Goal: Information Seeking & Learning: Learn about a topic

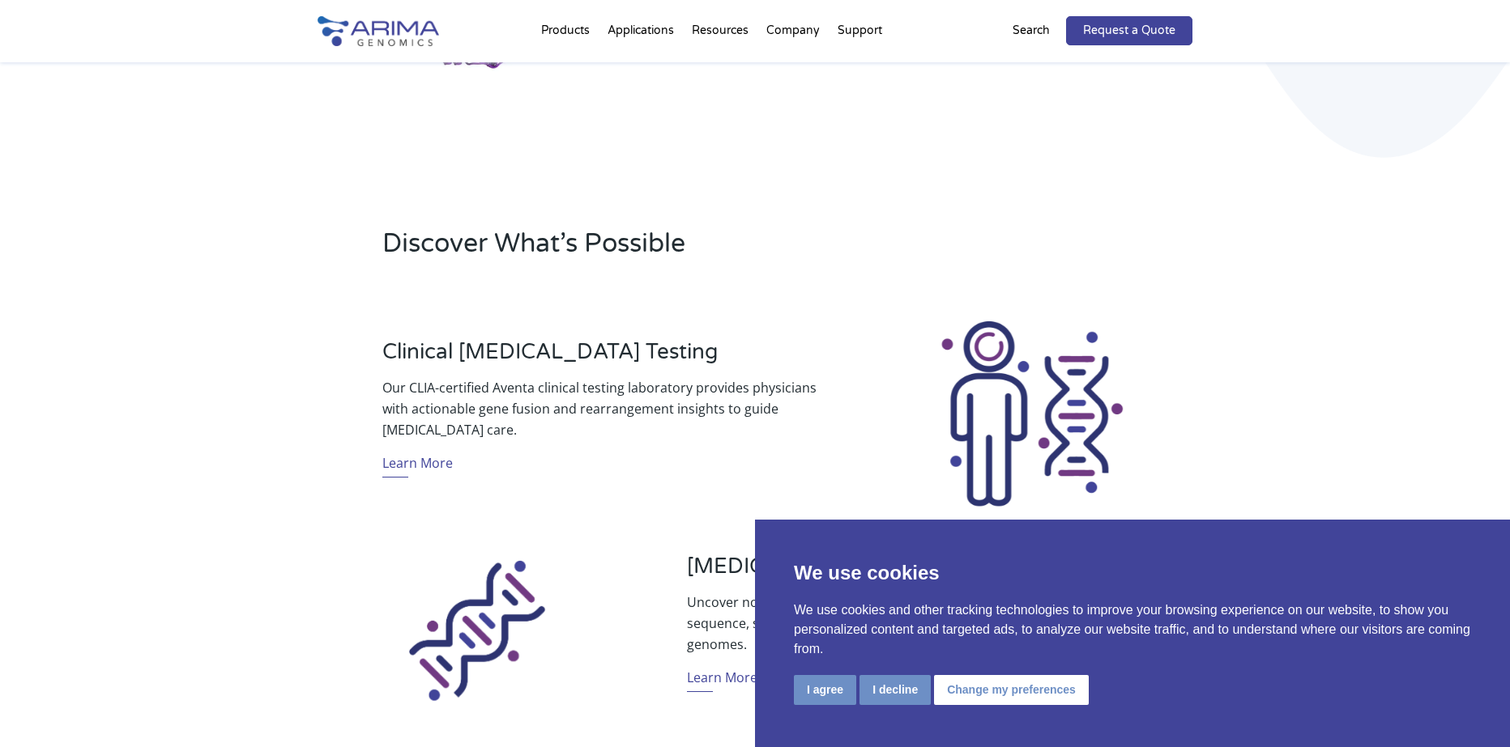
scroll to position [389, 0]
click at [883, 695] on button "I decline" at bounding box center [894, 690] width 71 height 30
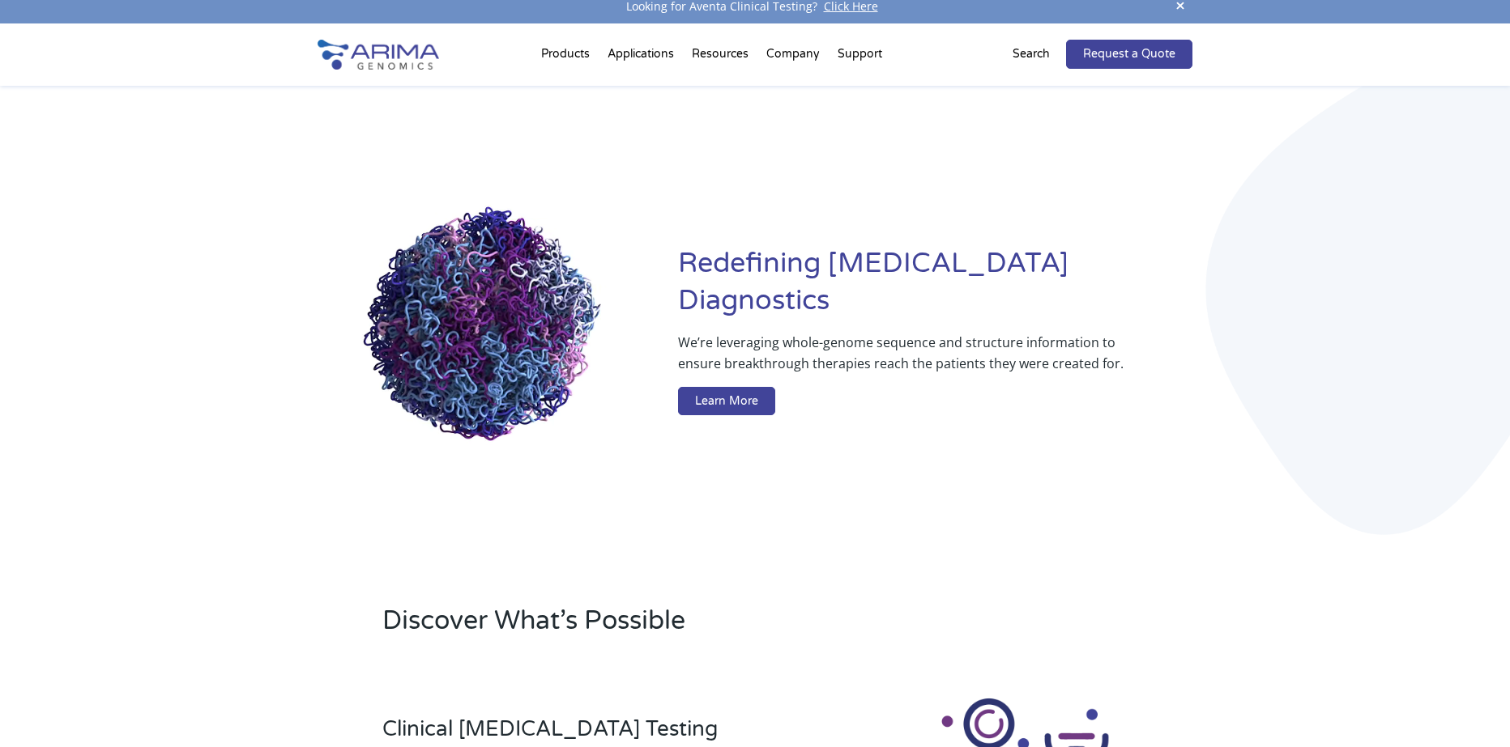
scroll to position [0, 0]
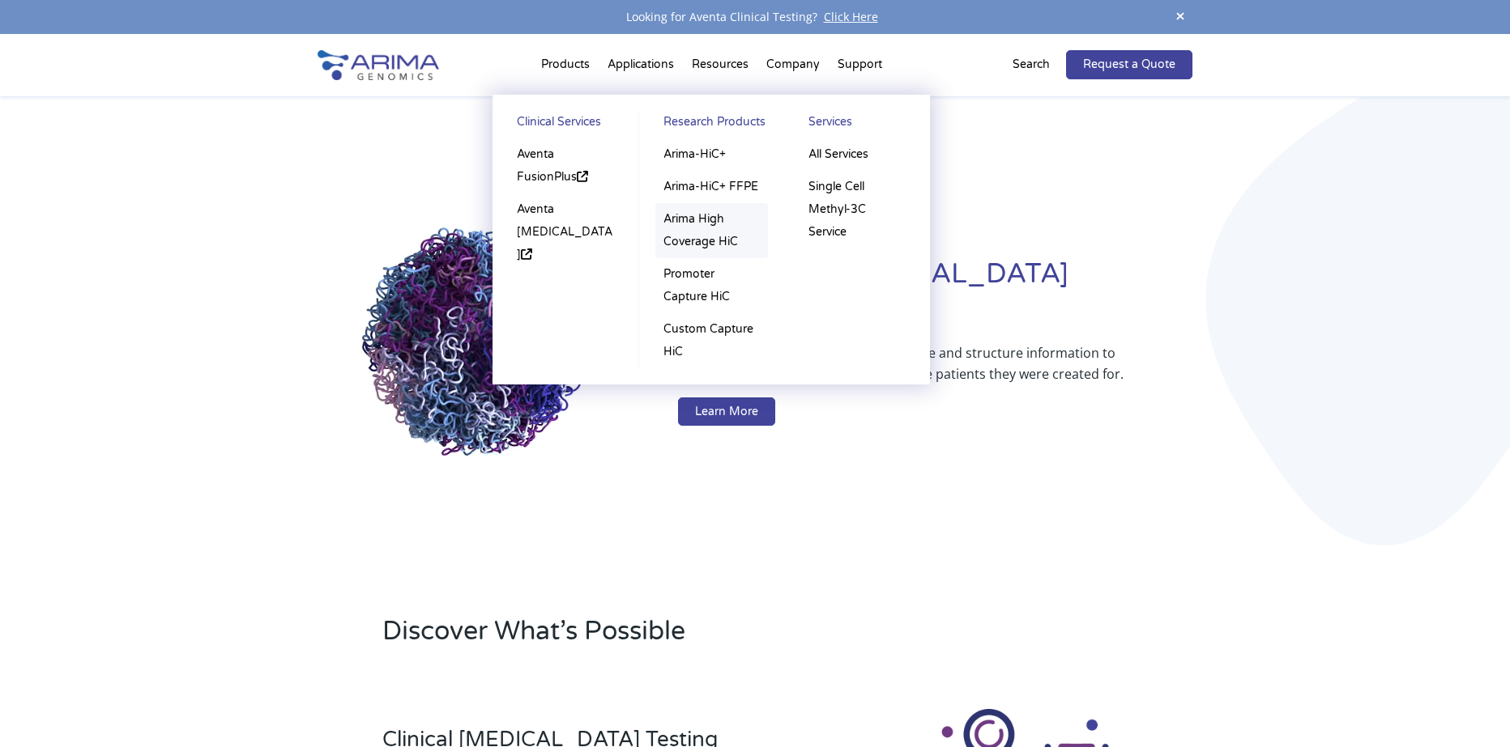
click at [699, 214] on link "Arima High Coverage HiC" at bounding box center [711, 230] width 113 height 55
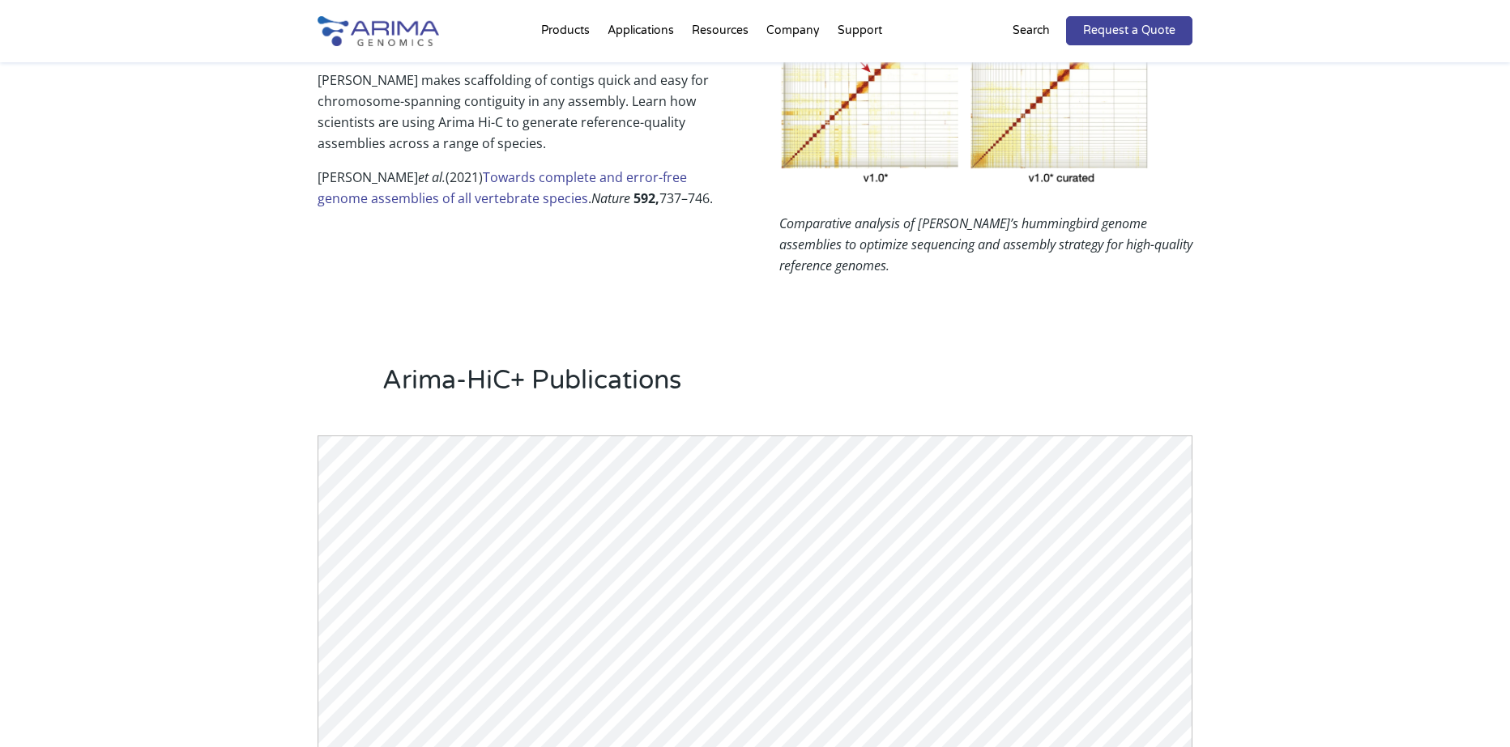
scroll to position [1166, 0]
drag, startPoint x: 513, startPoint y: 181, endPoint x: 1034, endPoint y: 308, distance: 535.8
click at [1034, 308] on div "Arima-HiC+ Publications Powered by Bioz © 2025 See more details on Bioz" at bounding box center [755, 727] width 1510 height 908
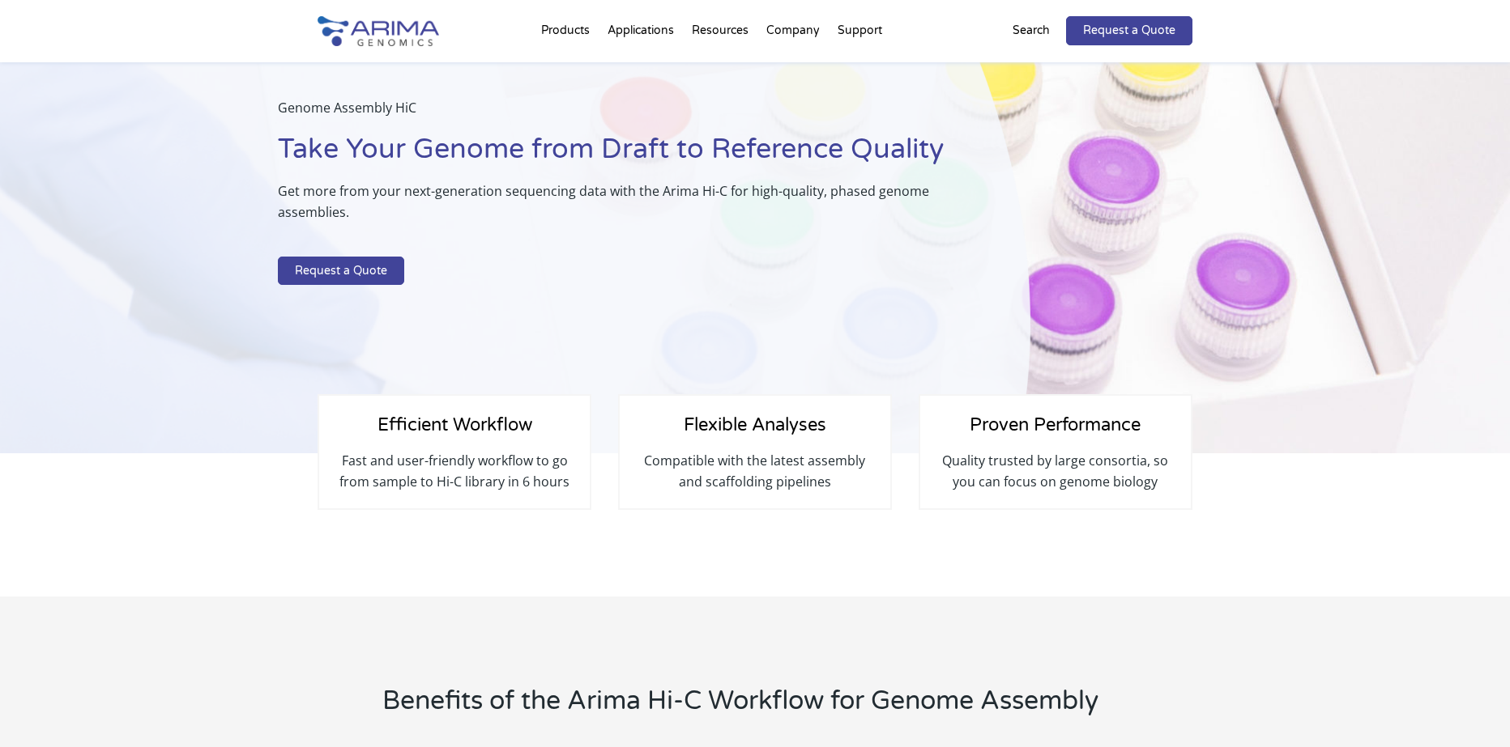
scroll to position [0, 0]
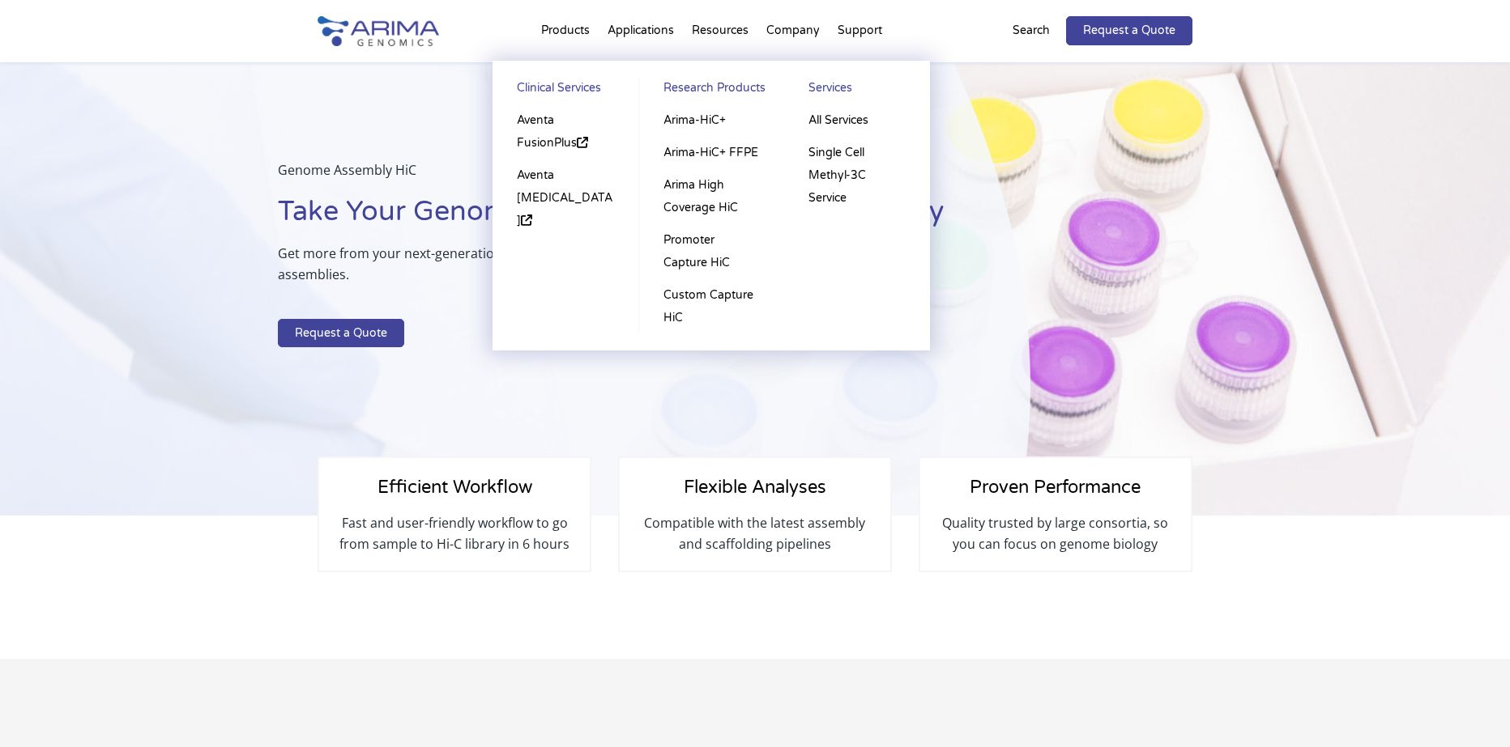
click at [573, 27] on li "Products Clinical Services Aventa FusionPlus Aventa Lymphoma Research Products …" at bounding box center [565, 33] width 66 height 55
click at [707, 119] on link "Arima-HiC+" at bounding box center [711, 120] width 113 height 32
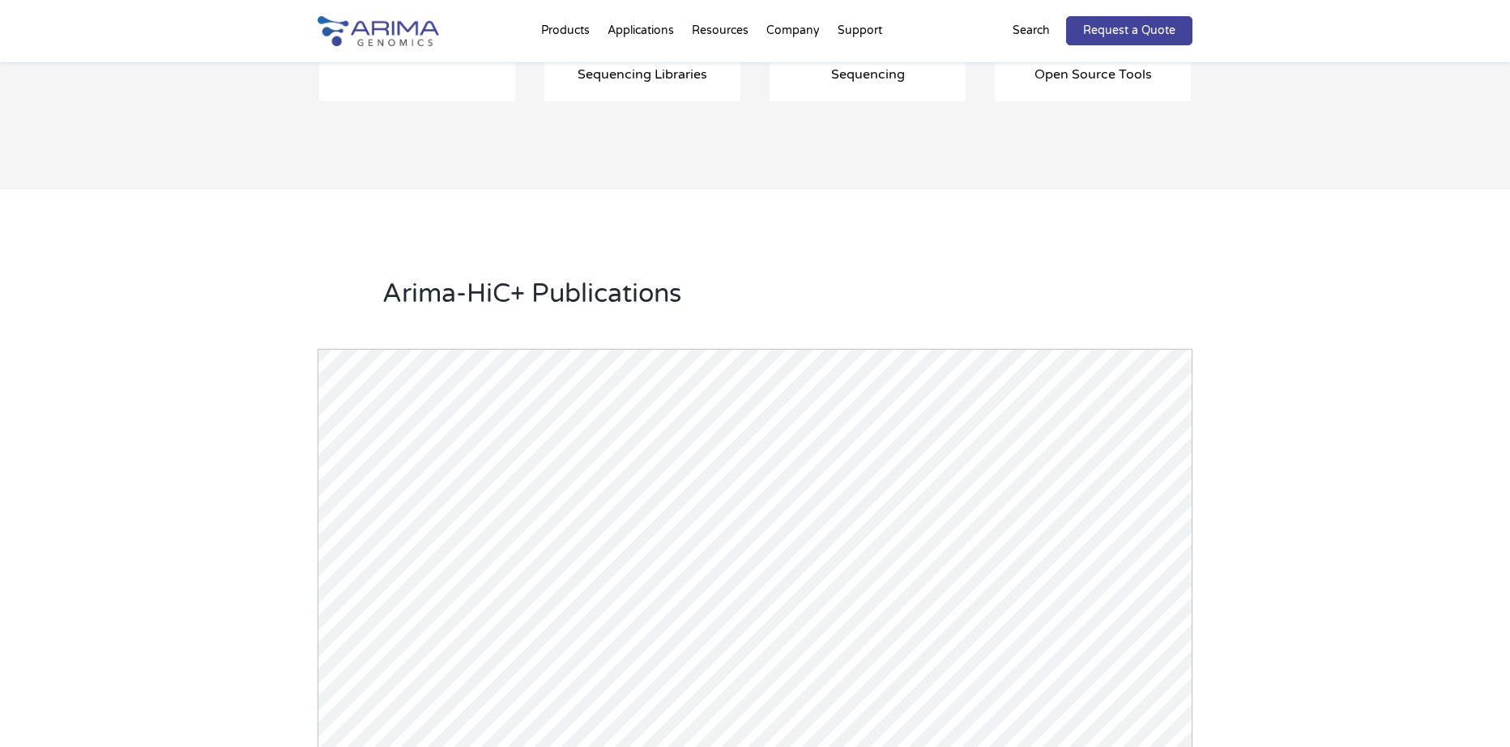
scroll to position [1944, 0]
